Goal: Transaction & Acquisition: Purchase product/service

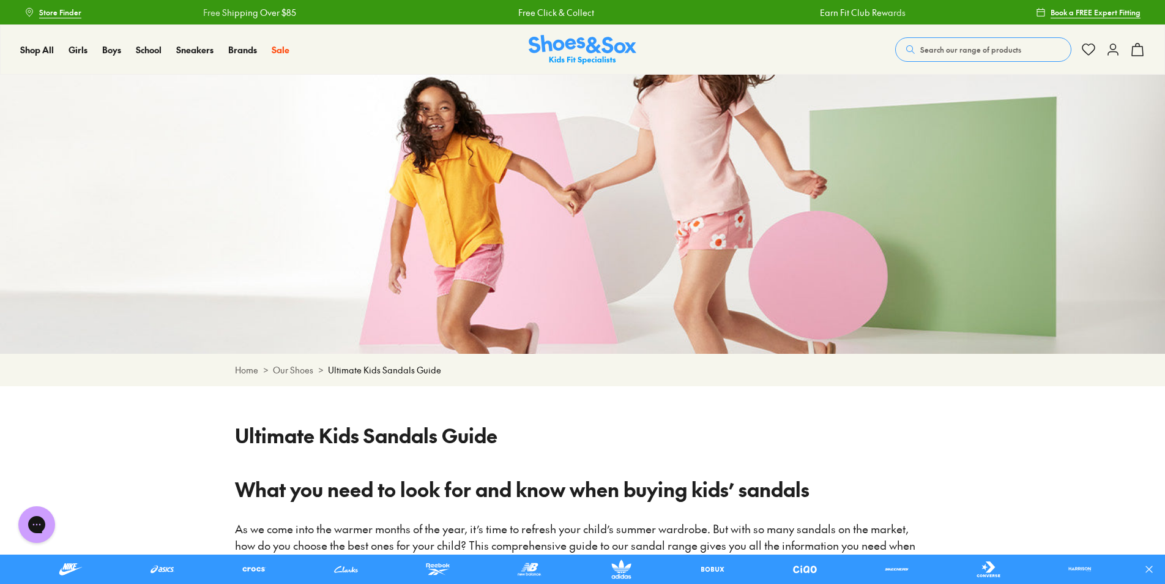
click at [303, 373] on link "Our Shoes" at bounding box center [293, 370] width 40 height 13
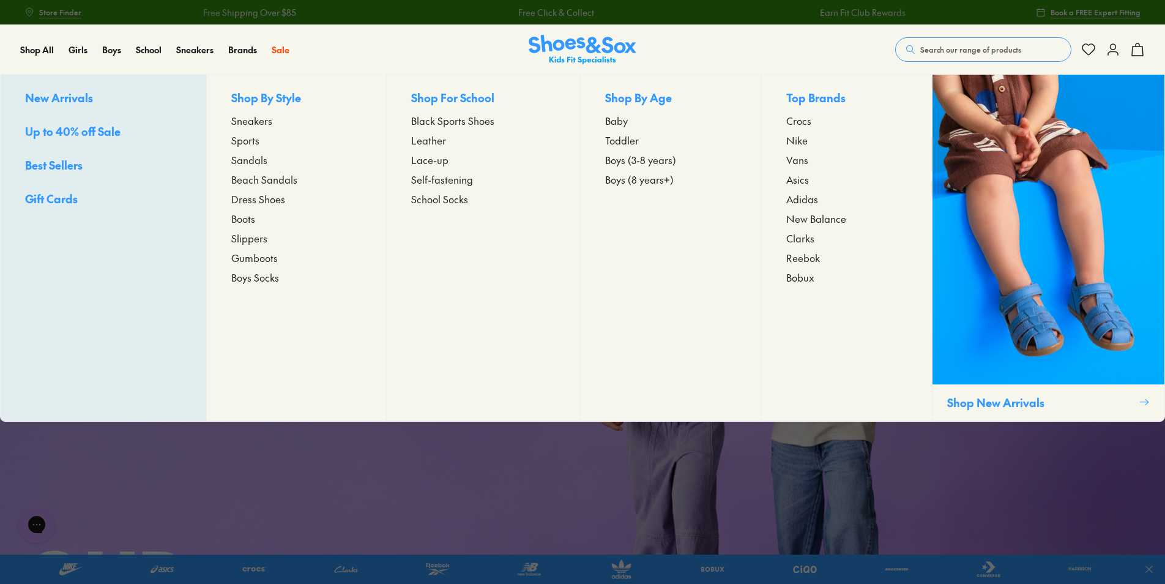
click at [260, 155] on span "Sandals" at bounding box center [249, 159] width 36 height 15
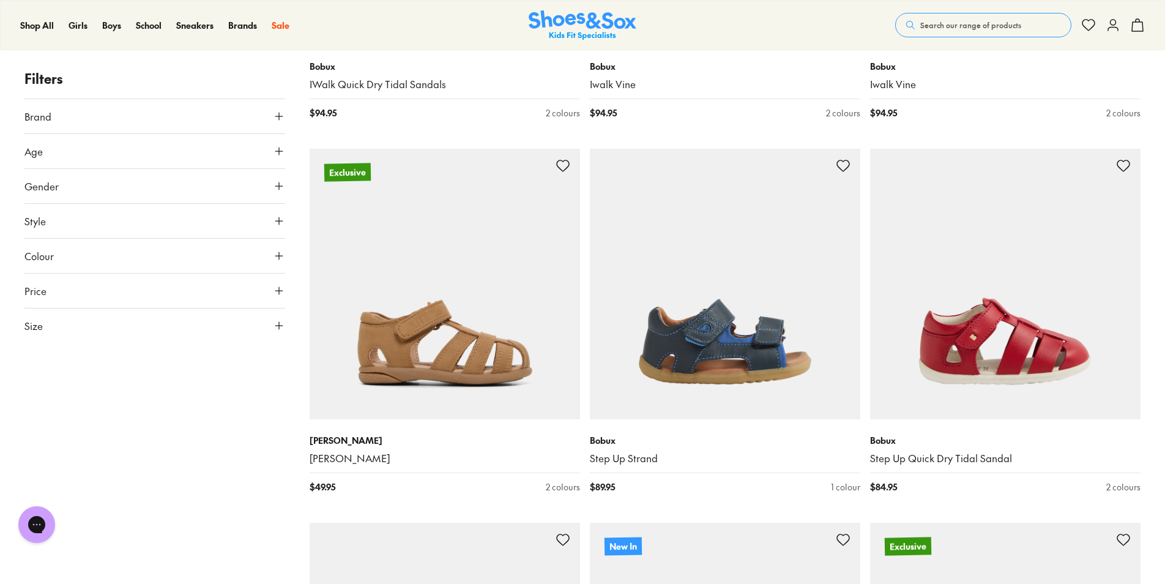
scroll to position [3122, 0]
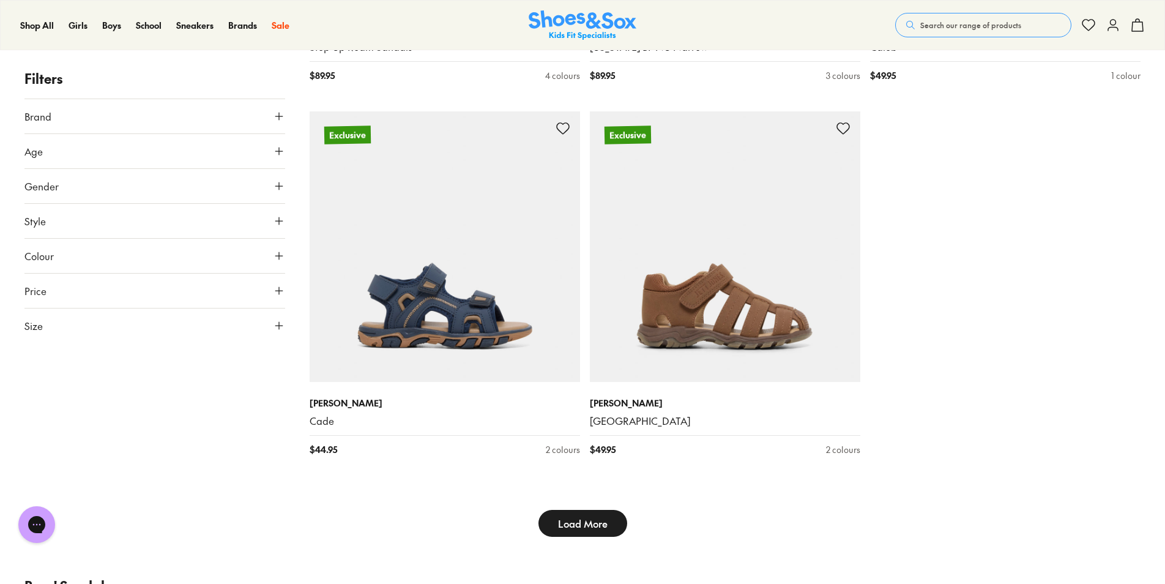
scroll to position [3917, 0]
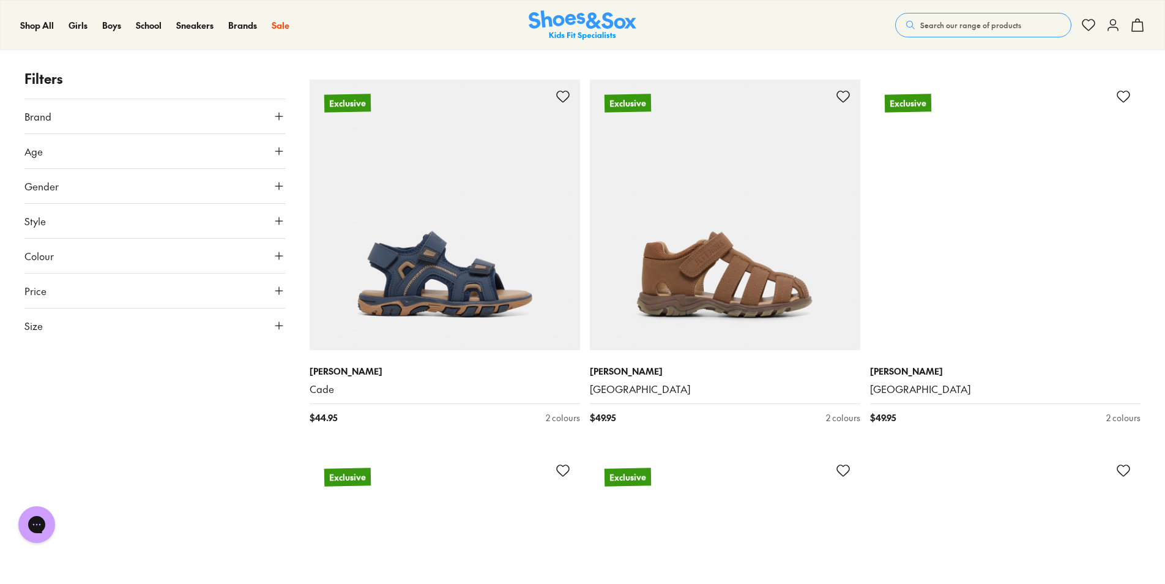
type input "***"
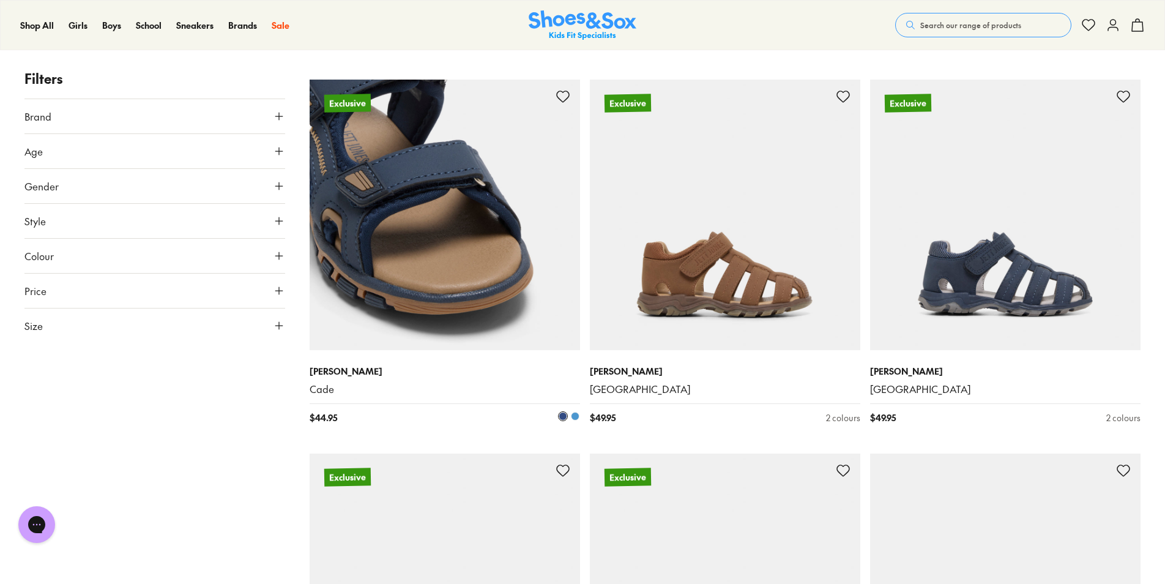
click at [468, 236] on img at bounding box center [445, 215] width 271 height 271
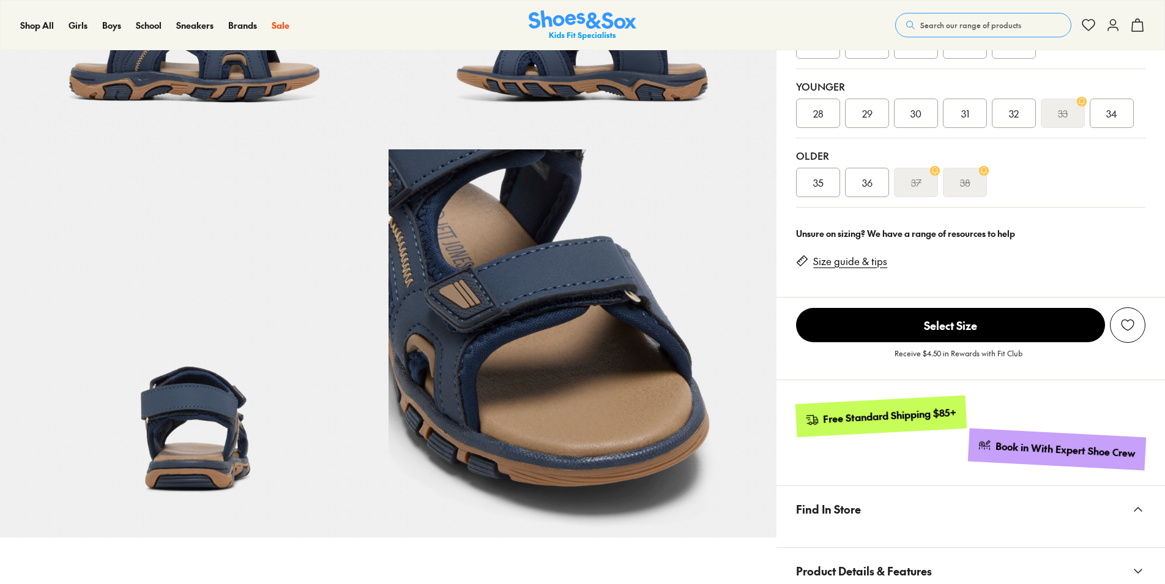
select select "*"
